Goal: Transaction & Acquisition: Purchase product/service

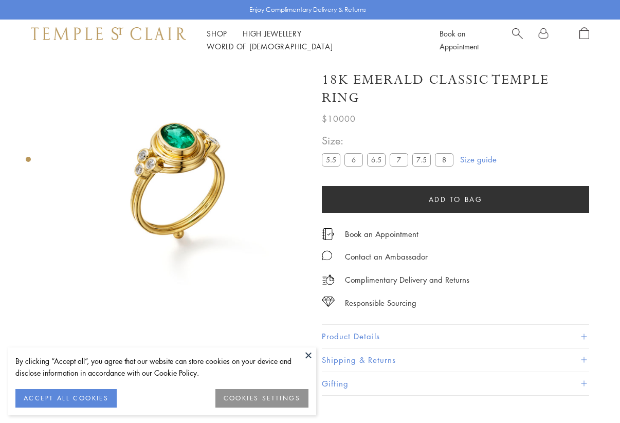
click at [347, 336] on button "Product Details" at bounding box center [456, 336] width 268 height 23
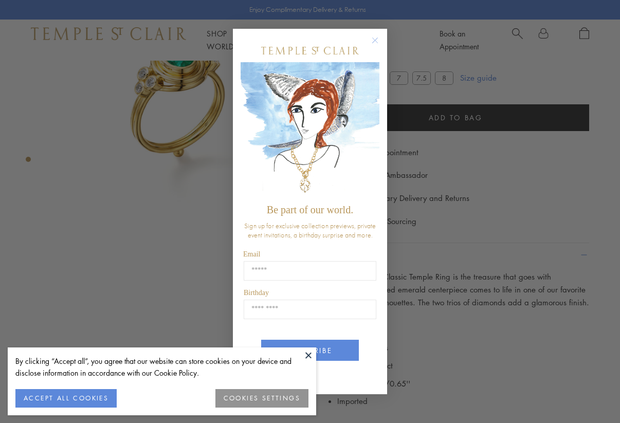
scroll to position [97, 0]
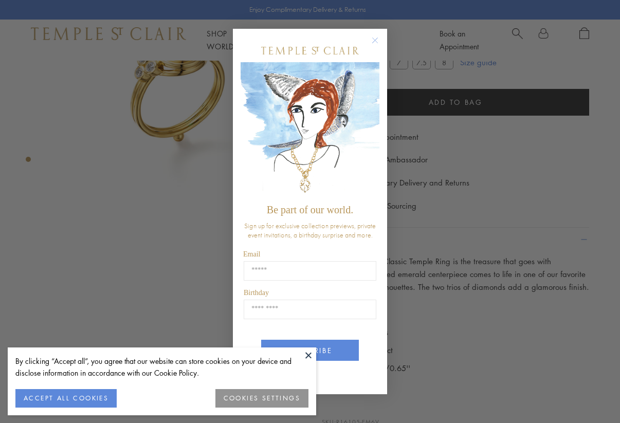
click at [123, 158] on div "Close dialog Be part of our world. Sign up for exclusive collection previews, p…" at bounding box center [310, 211] width 620 height 423
click at [374, 41] on circle "Close dialog" at bounding box center [375, 40] width 12 height 12
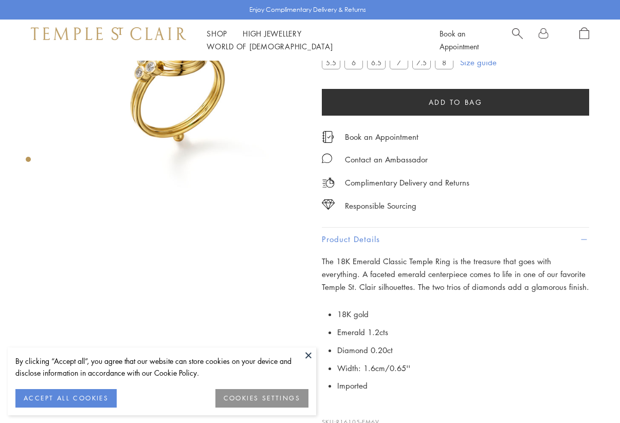
scroll to position [0, 0]
